Goal: Find specific page/section: Find specific page/section

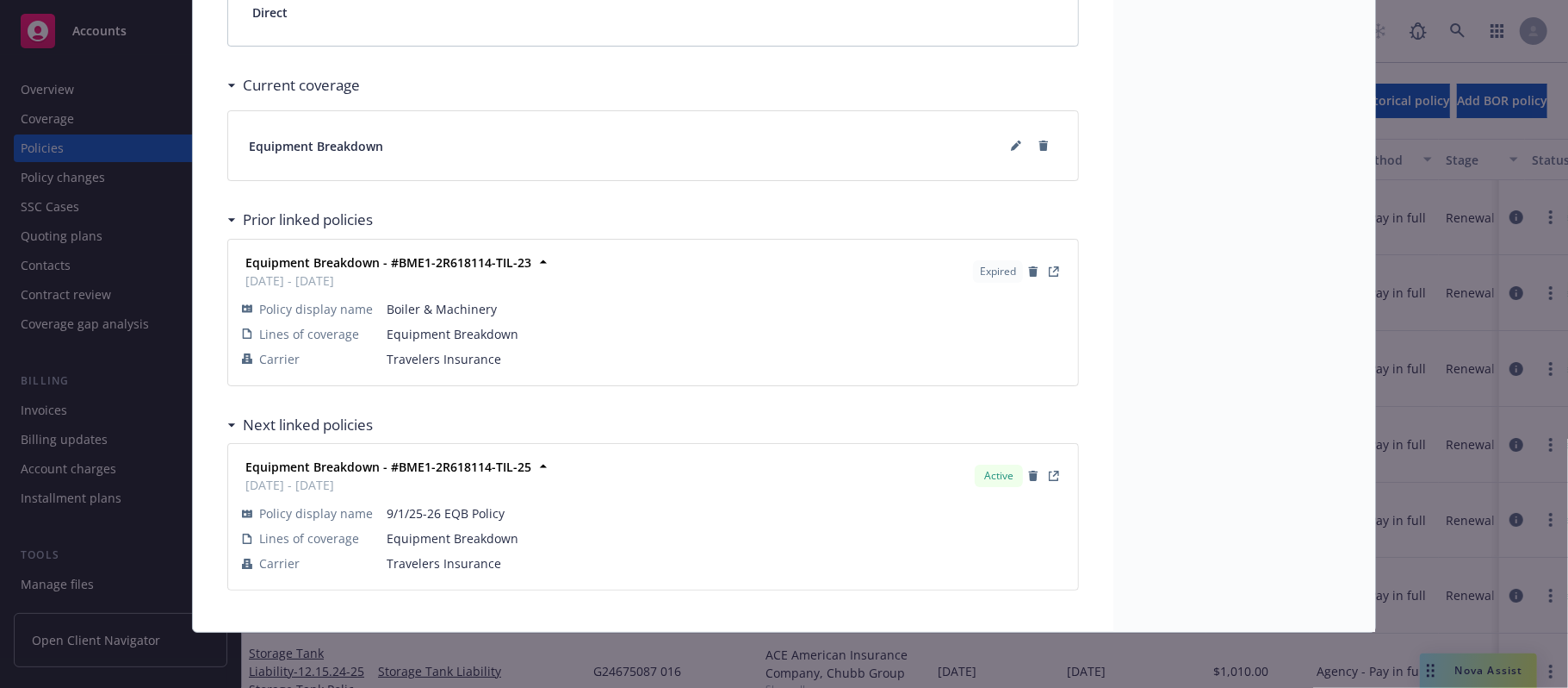
scroll to position [1218, 0]
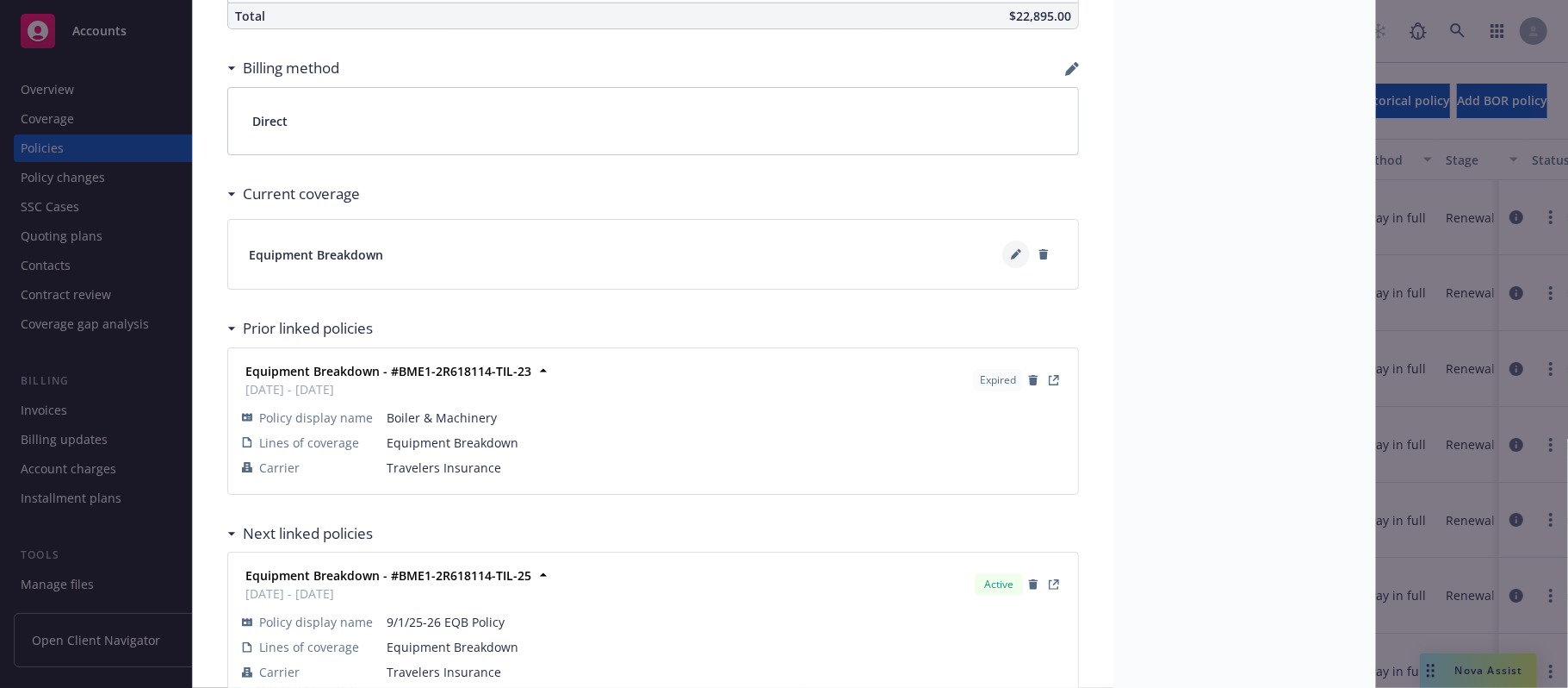
click at [1010, 259] on icon at bounding box center [1014, 255] width 8 height 8
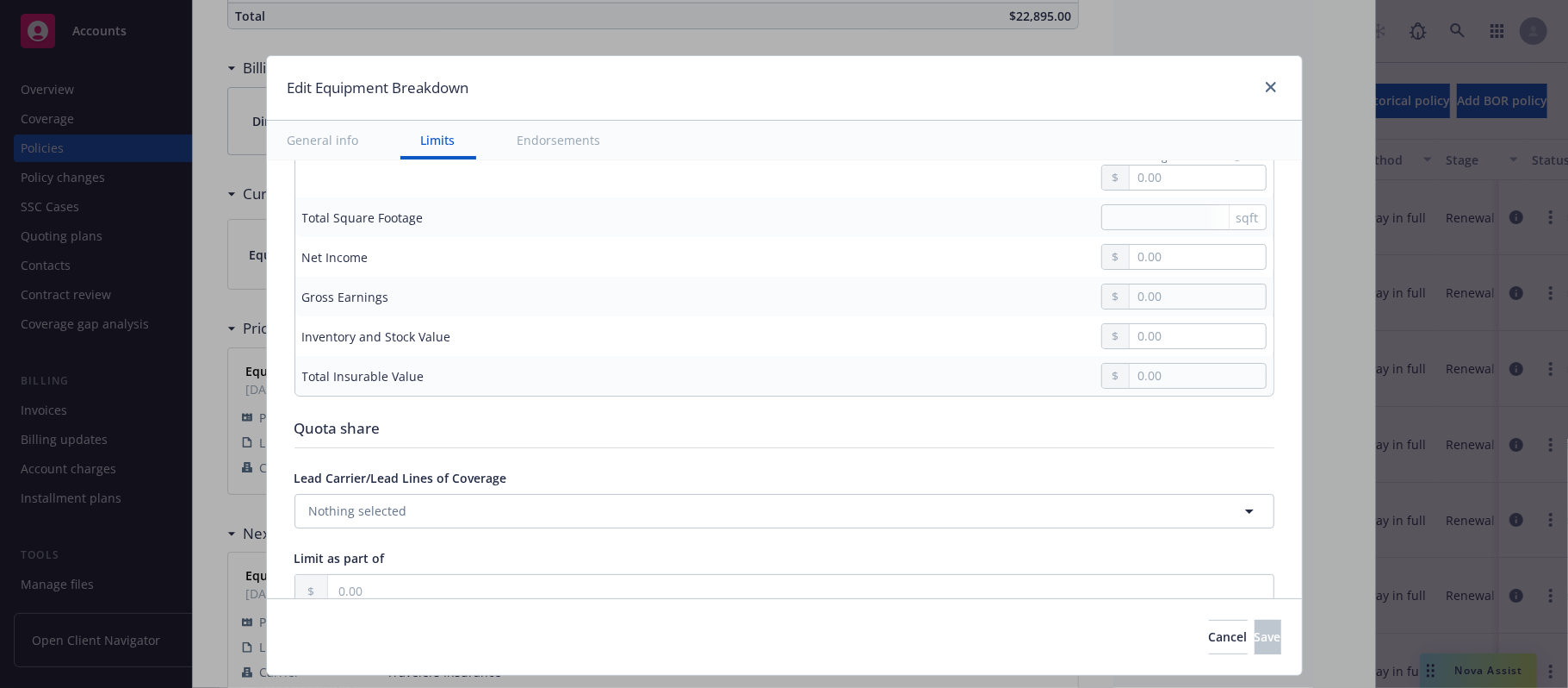
scroll to position [2183, 0]
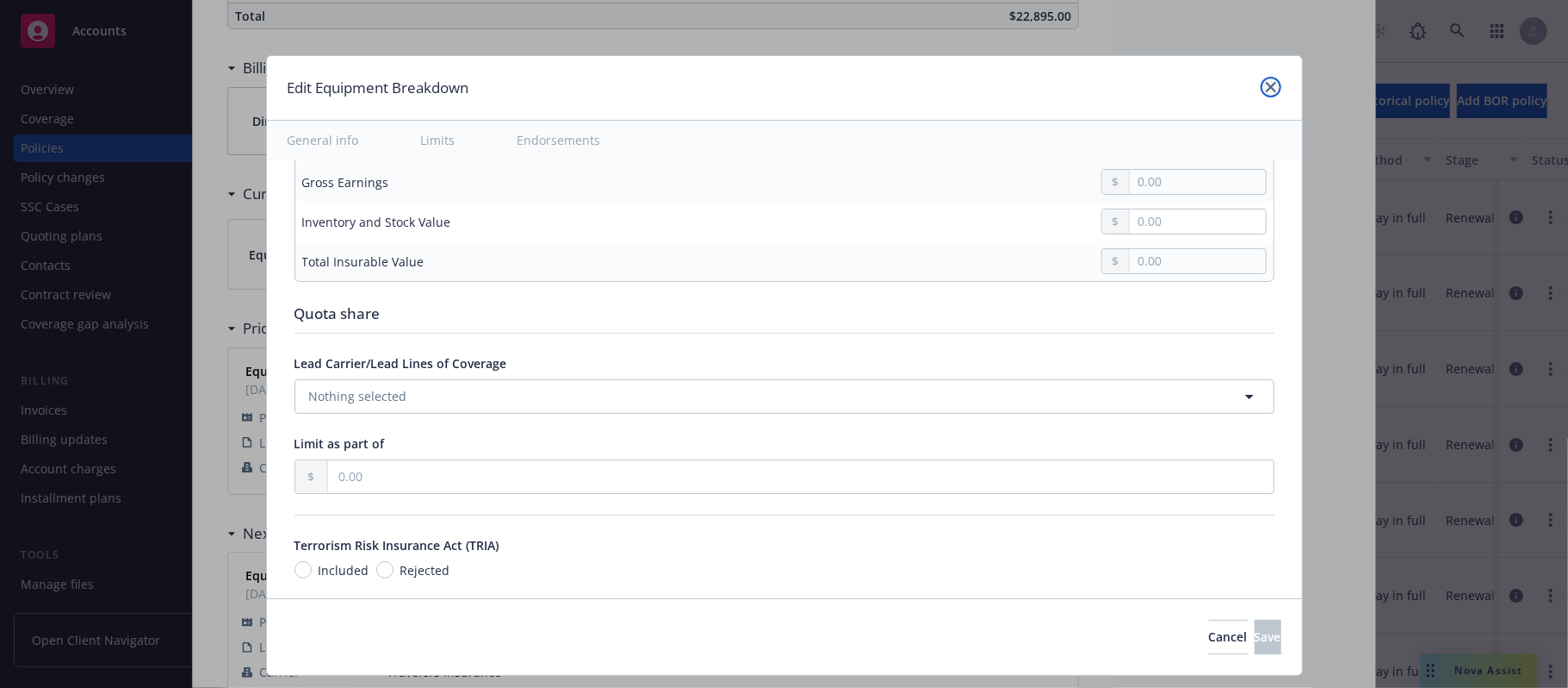
click at [1266, 87] on icon "close" at bounding box center [1270, 86] width 10 height 10
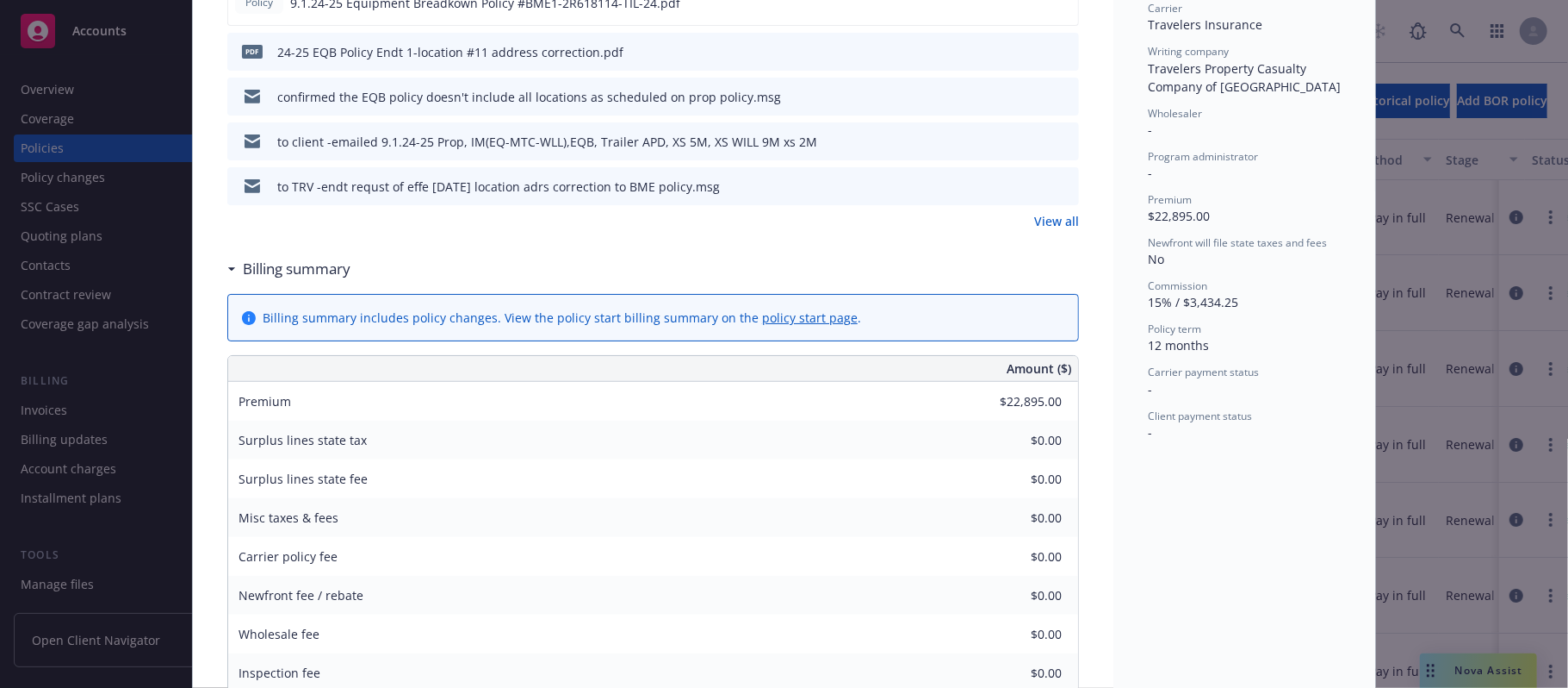
scroll to position [0, 0]
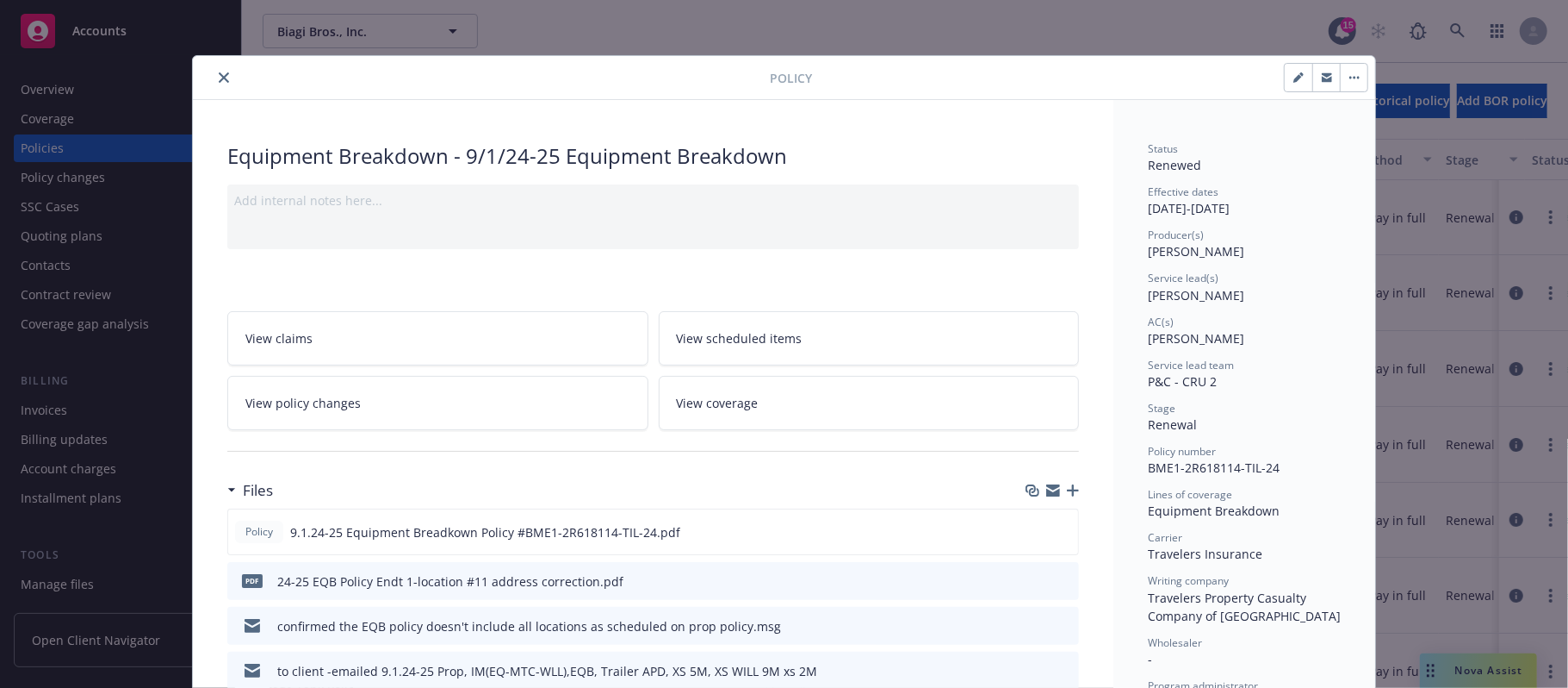
click at [219, 76] on icon "close" at bounding box center [224, 77] width 10 height 10
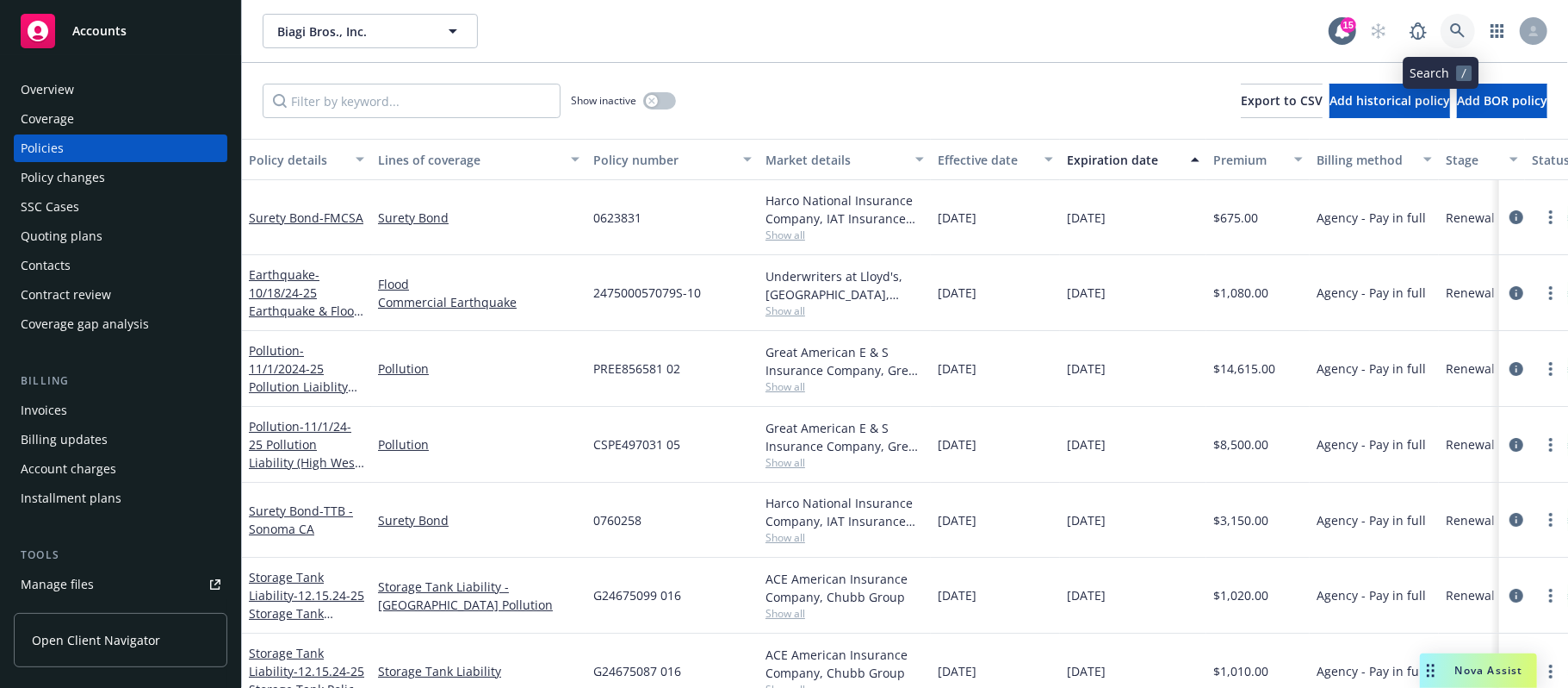
click at [1450, 29] on icon at bounding box center [1458, 31] width 16 height 16
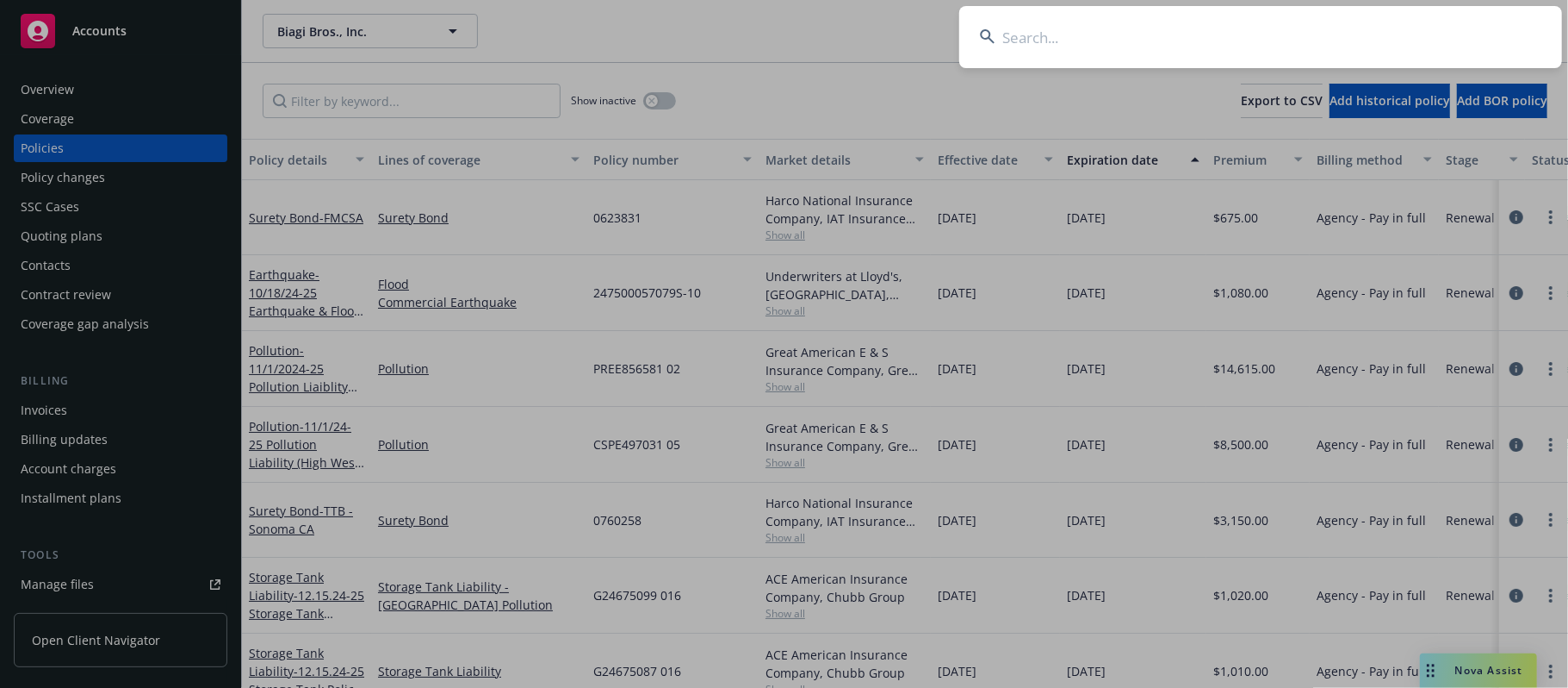
click at [1135, 38] on input at bounding box center [1261, 36] width 603 height 62
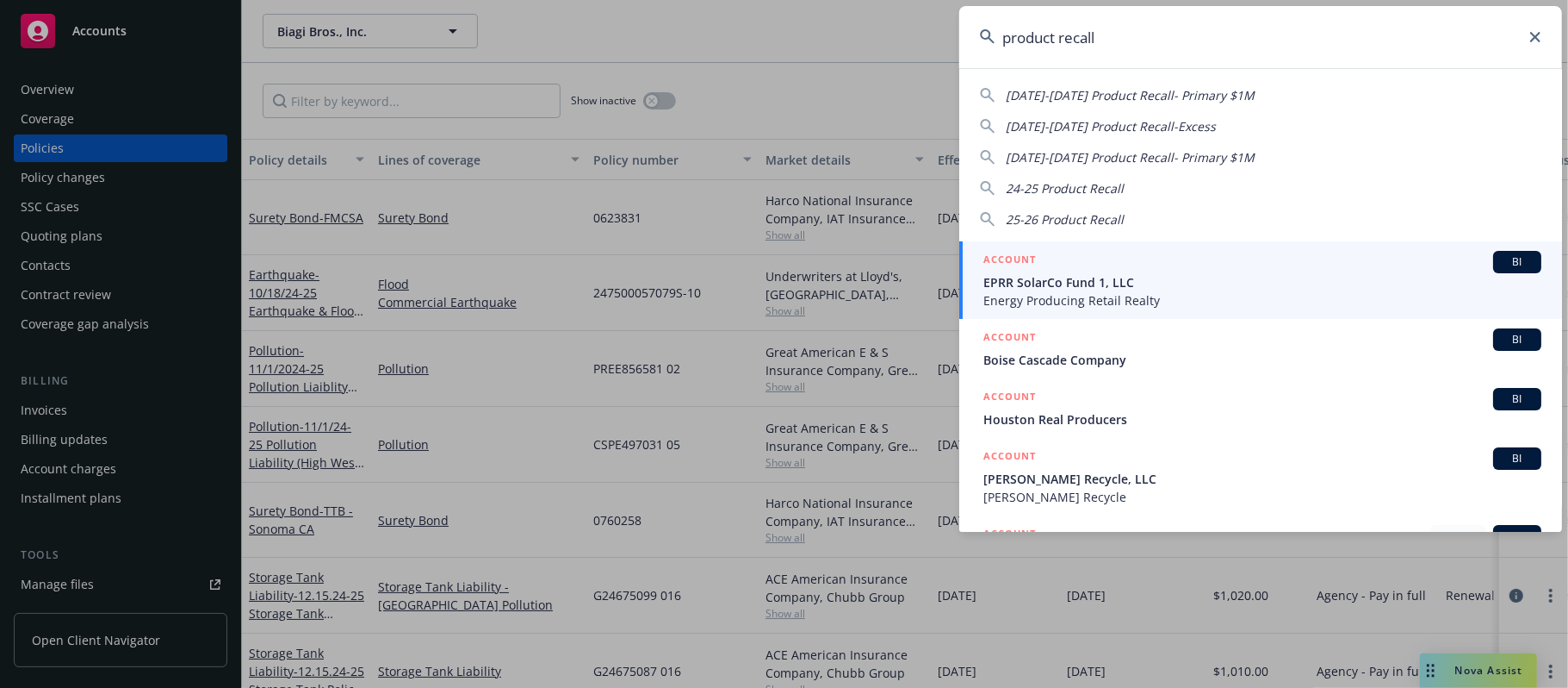
click at [1047, 214] on span "25-26 Product Recall" at bounding box center [1064, 219] width 118 height 17
type input "25-26 Product Recall"
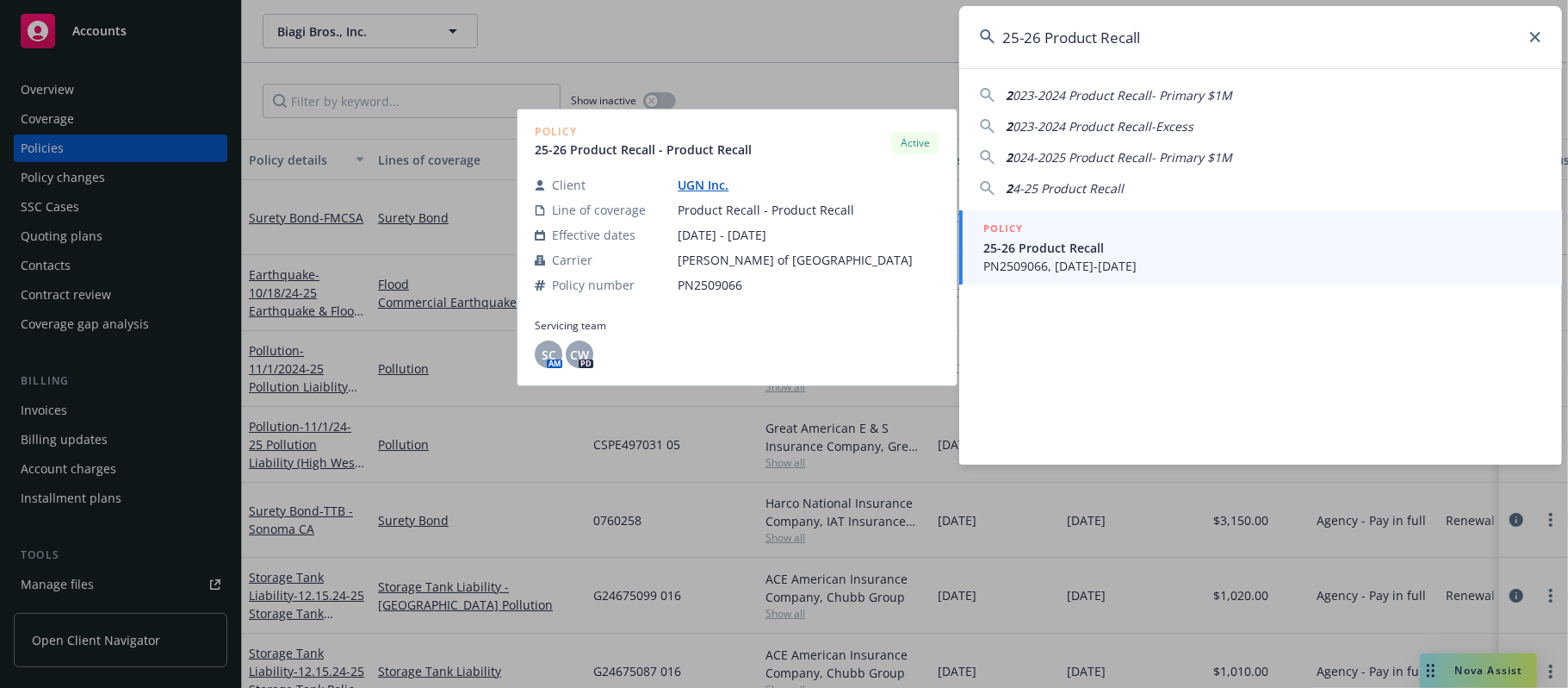
click at [1059, 255] on span "25-26 Product Recall" at bounding box center [1262, 247] width 558 height 18
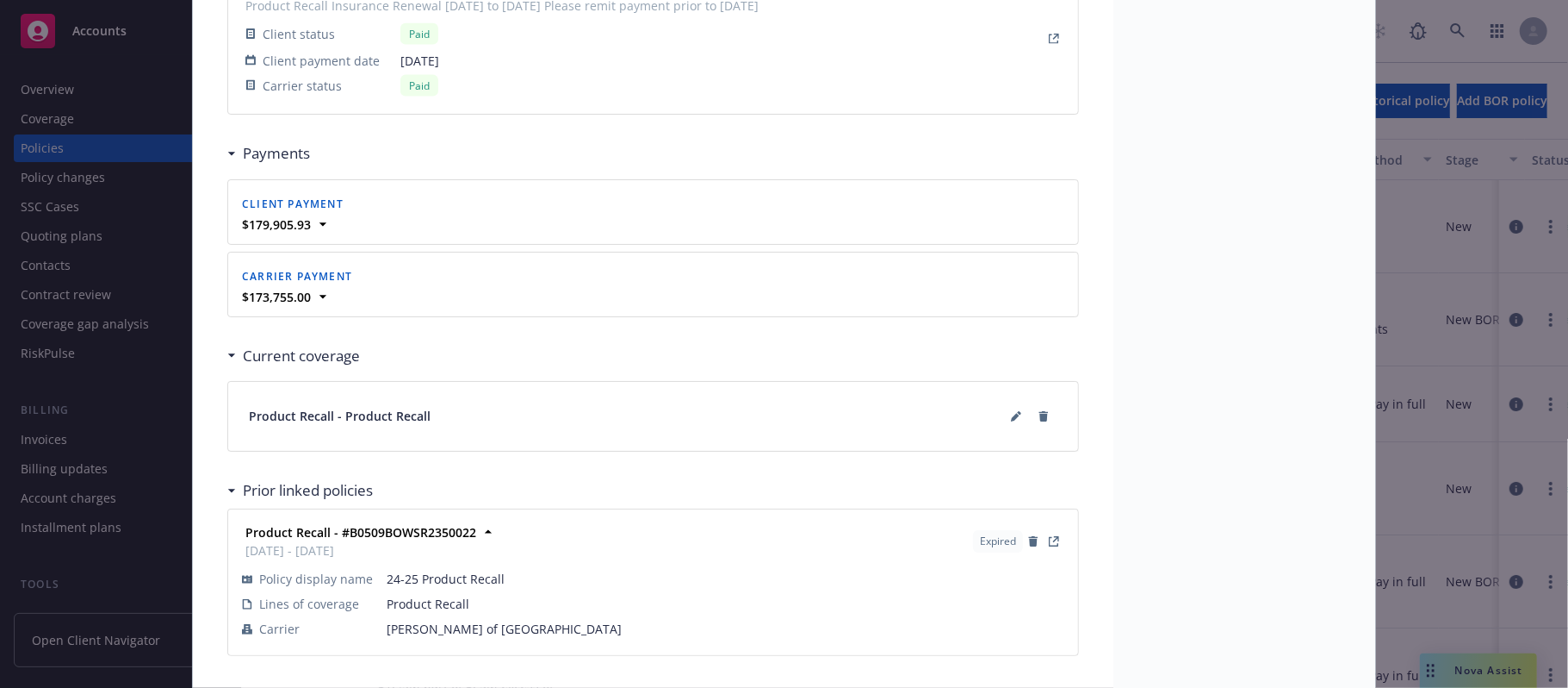
scroll to position [1723, 0]
click at [1010, 419] on icon at bounding box center [1014, 415] width 8 height 8
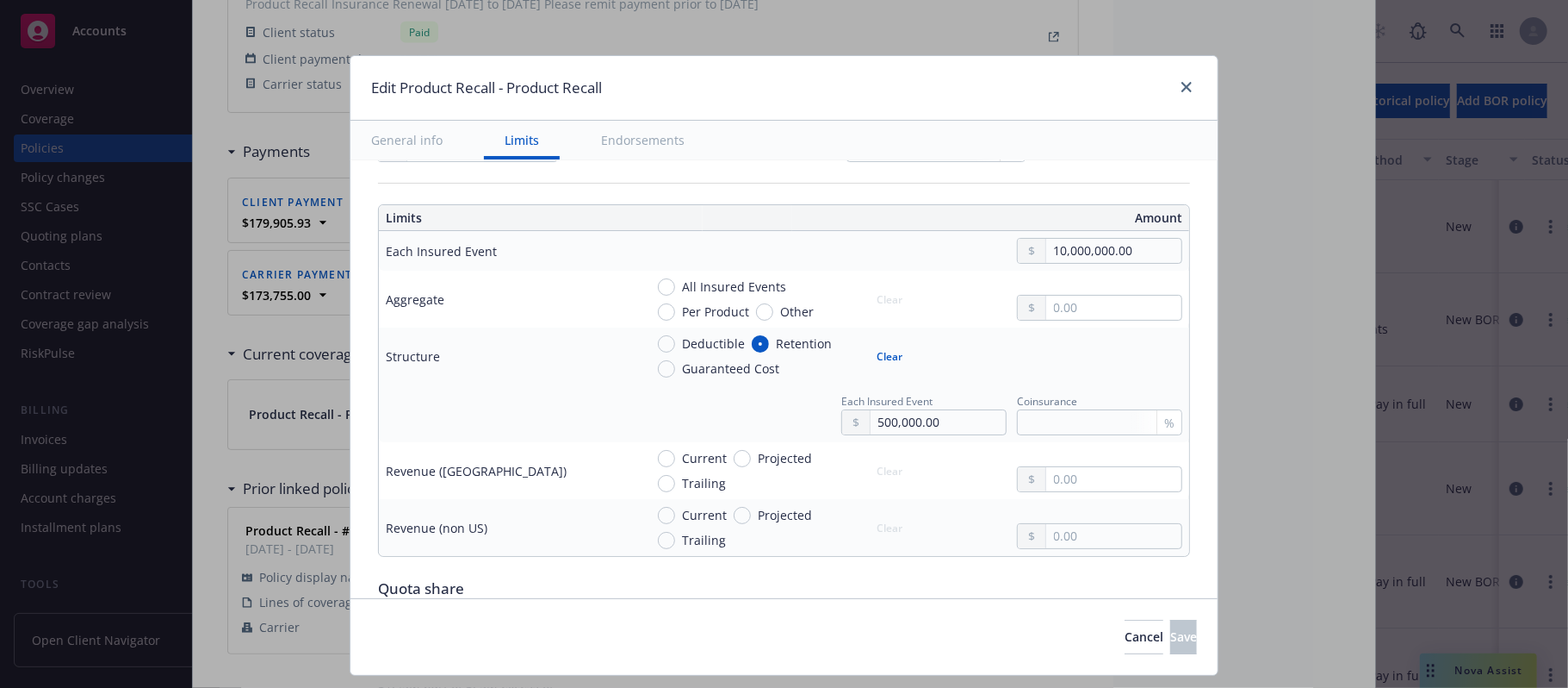
scroll to position [631, 0]
